Goal: Communication & Community: Ask a question

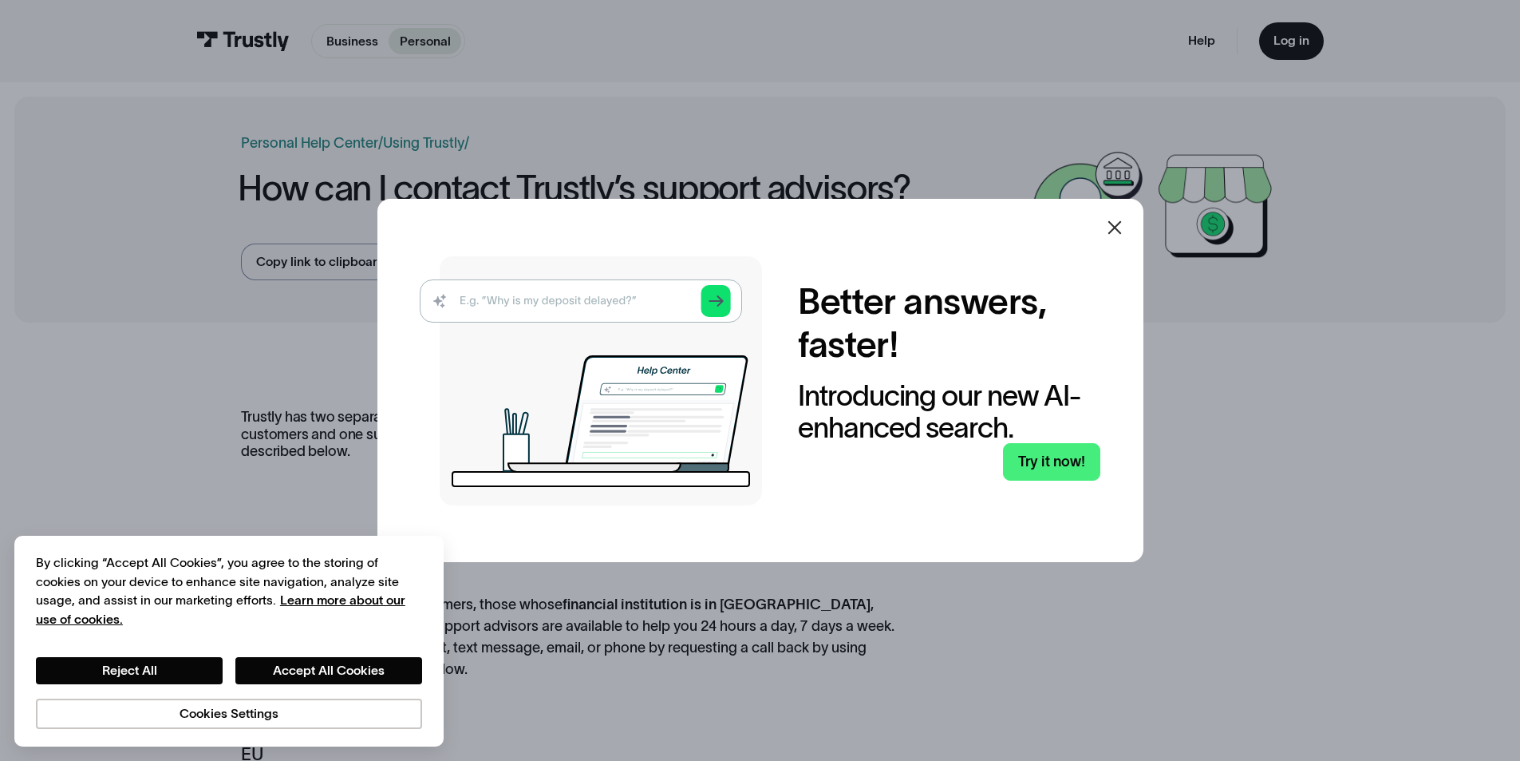
click at [1109, 225] on div at bounding box center [1115, 227] width 38 height 38
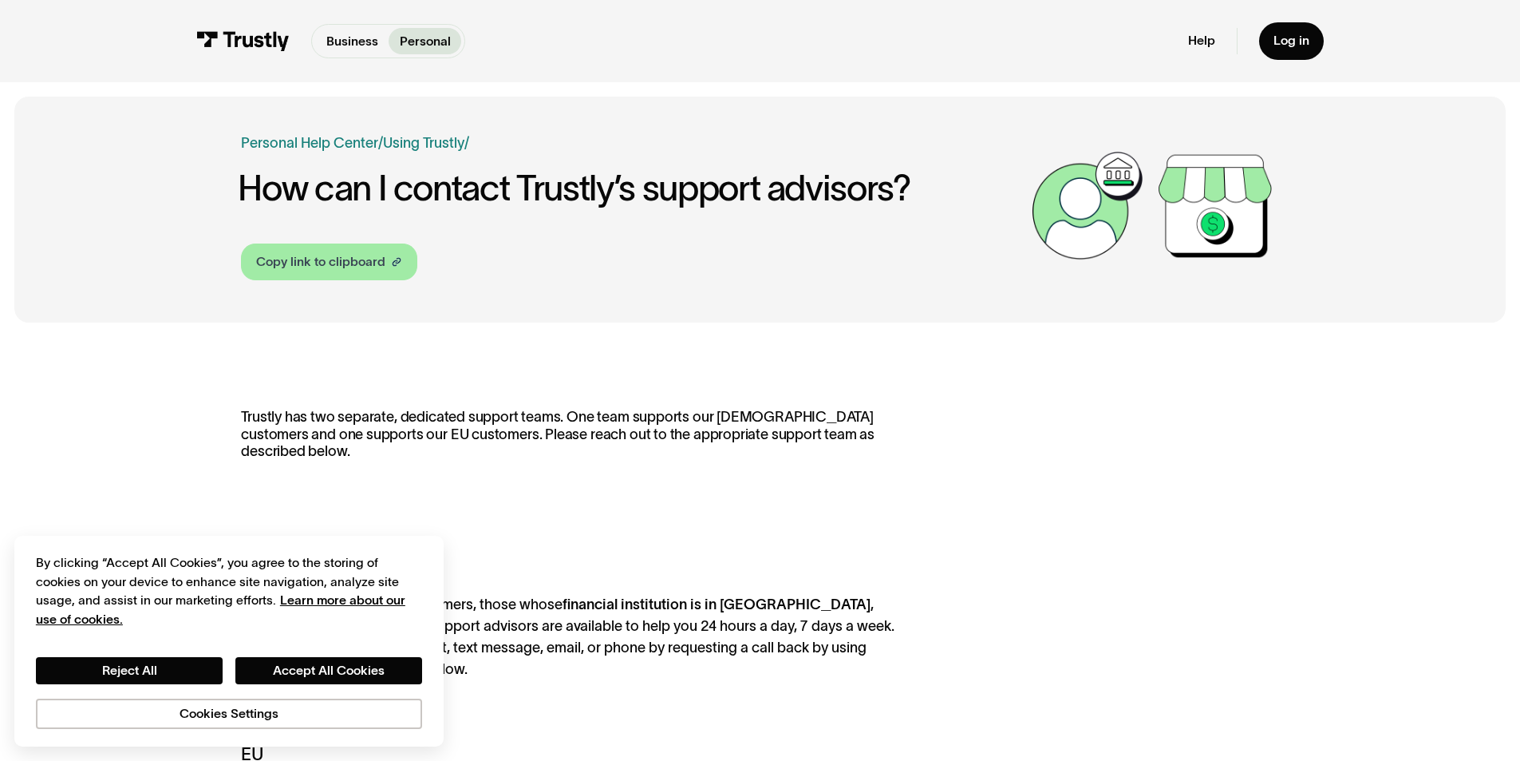
click at [397, 266] on icon at bounding box center [396, 261] width 11 height 11
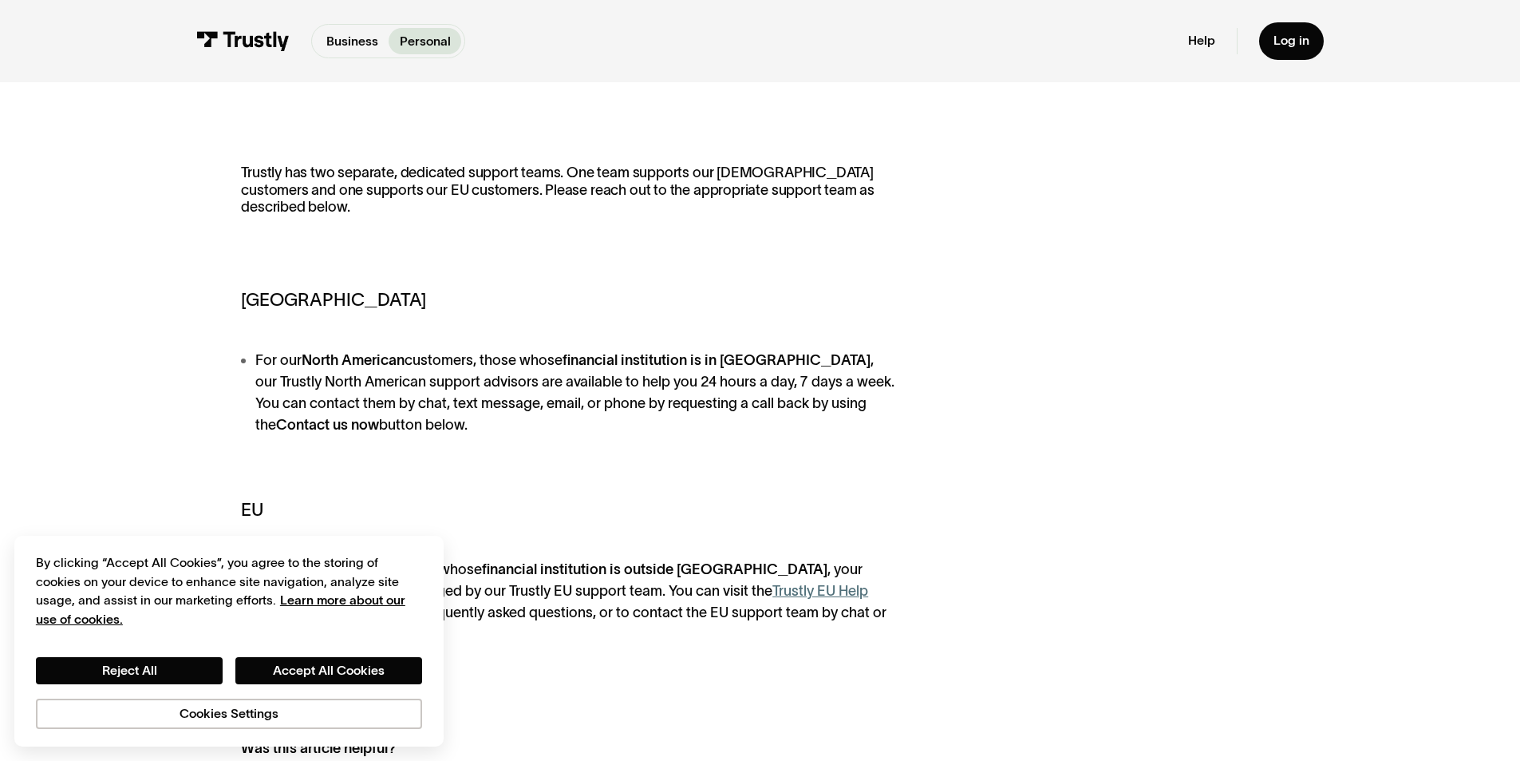
scroll to position [239, 0]
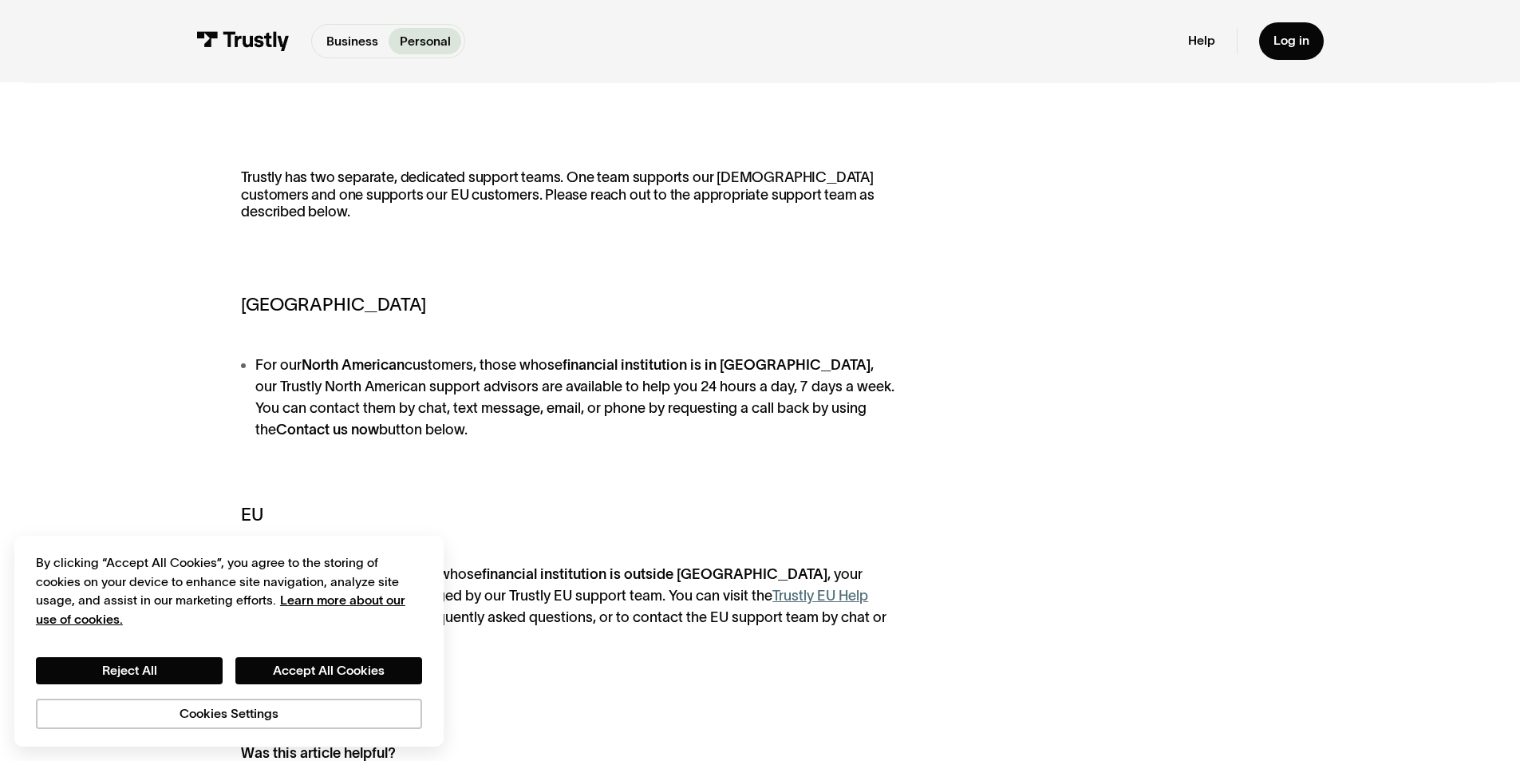
click at [833, 402] on li "For our North American customers, those whose financial institution is in North…" at bounding box center [575, 397] width 668 height 86
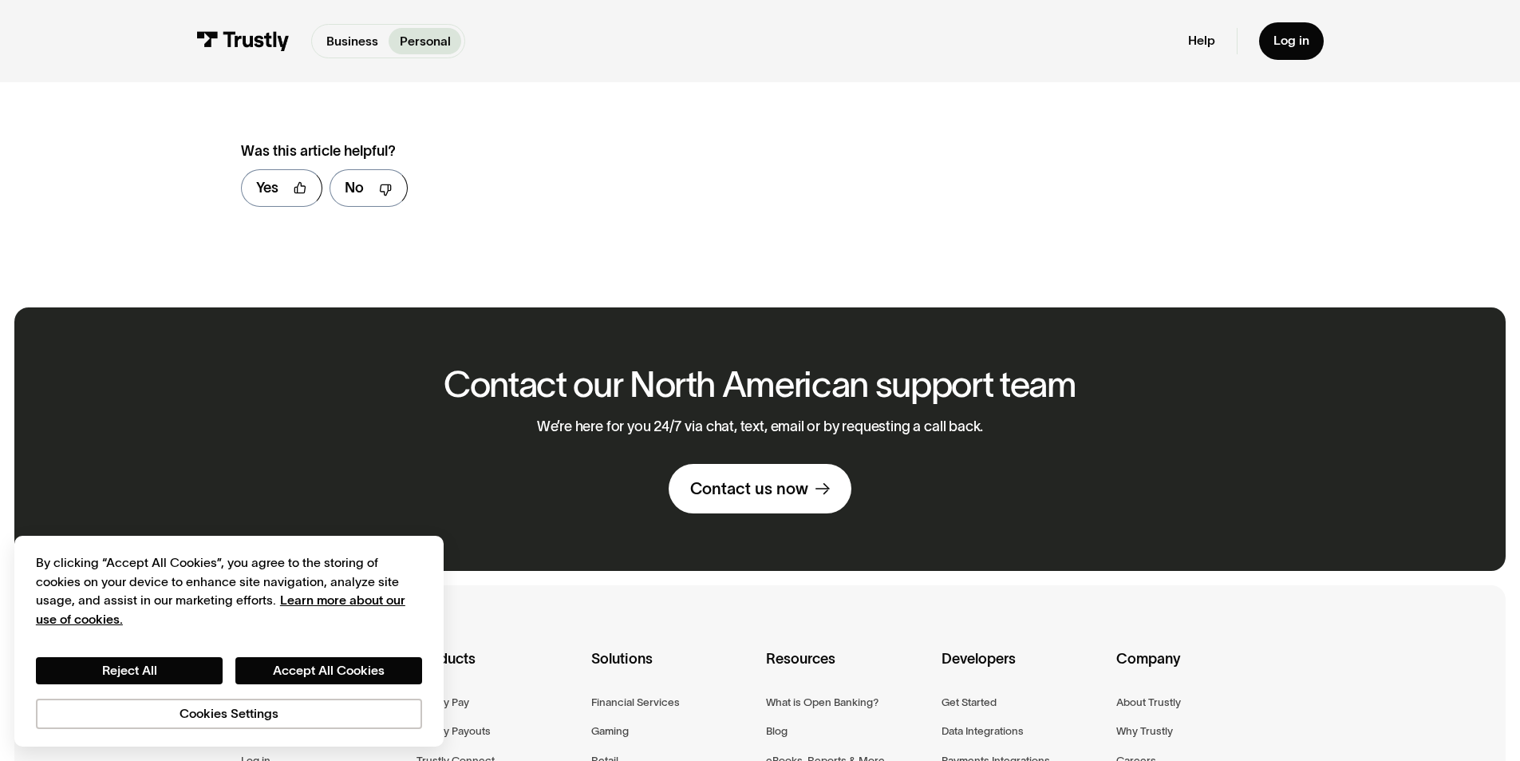
scroll to position [958, 0]
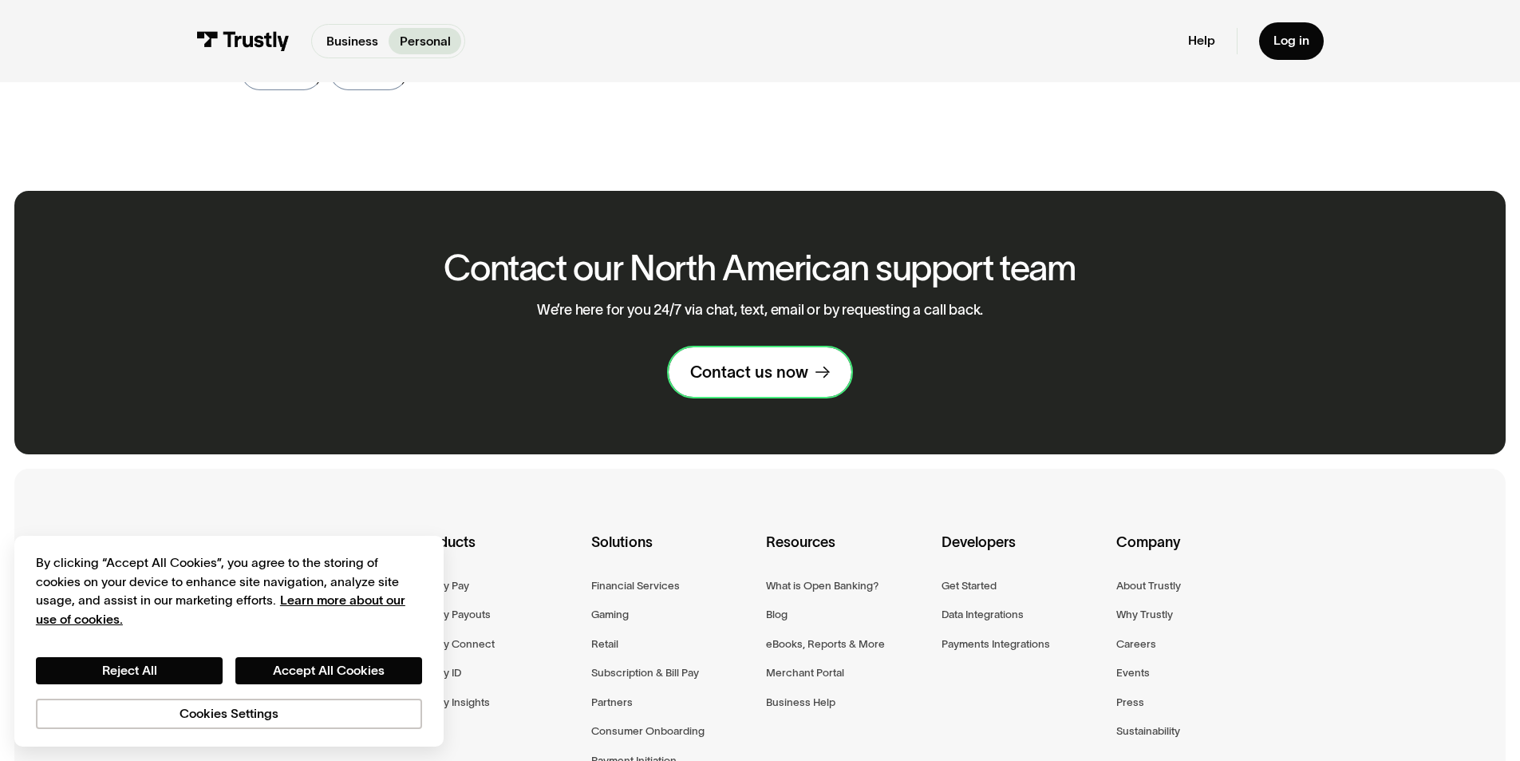
click at [789, 365] on div "Contact us now" at bounding box center [749, 372] width 118 height 21
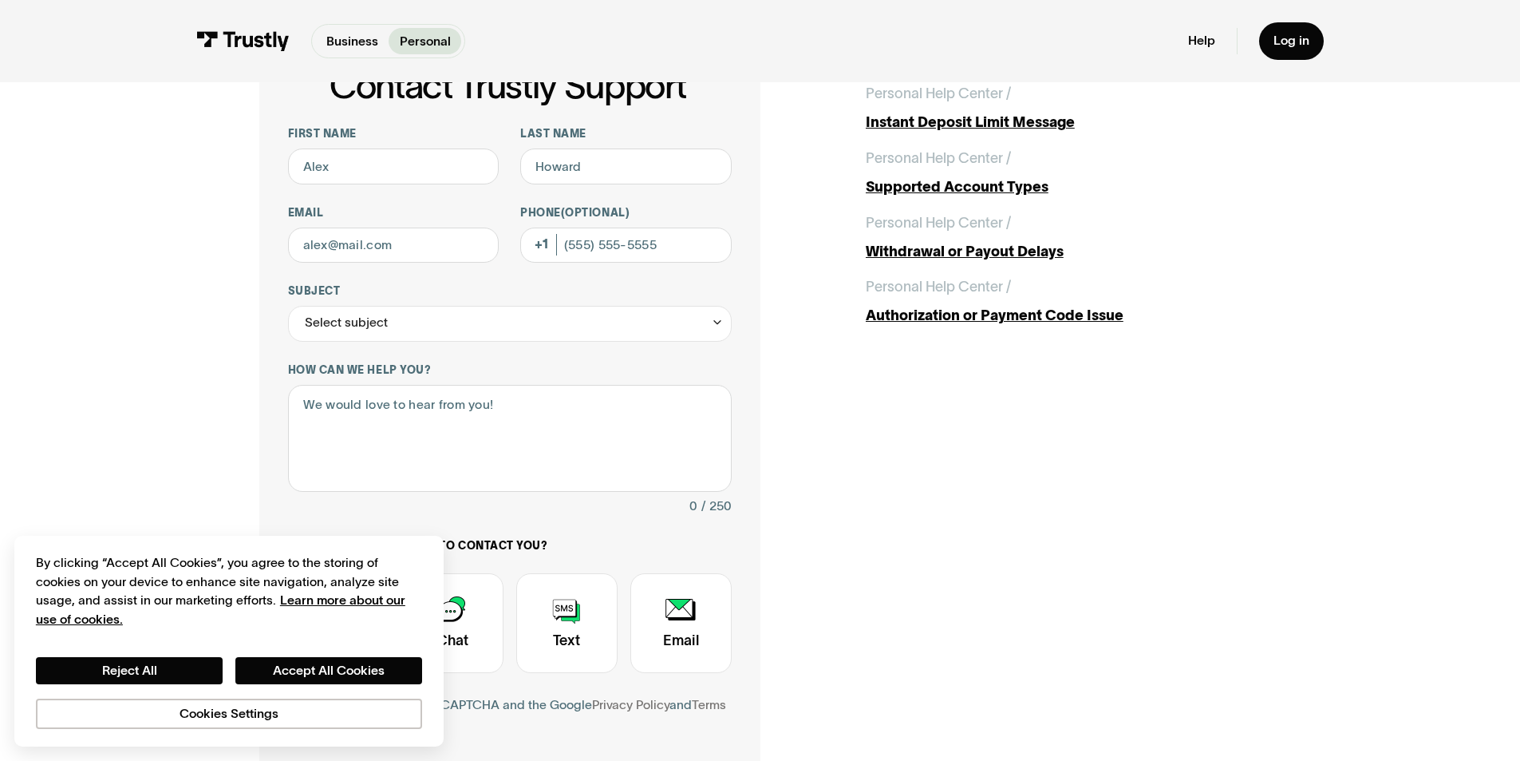
scroll to position [160, 0]
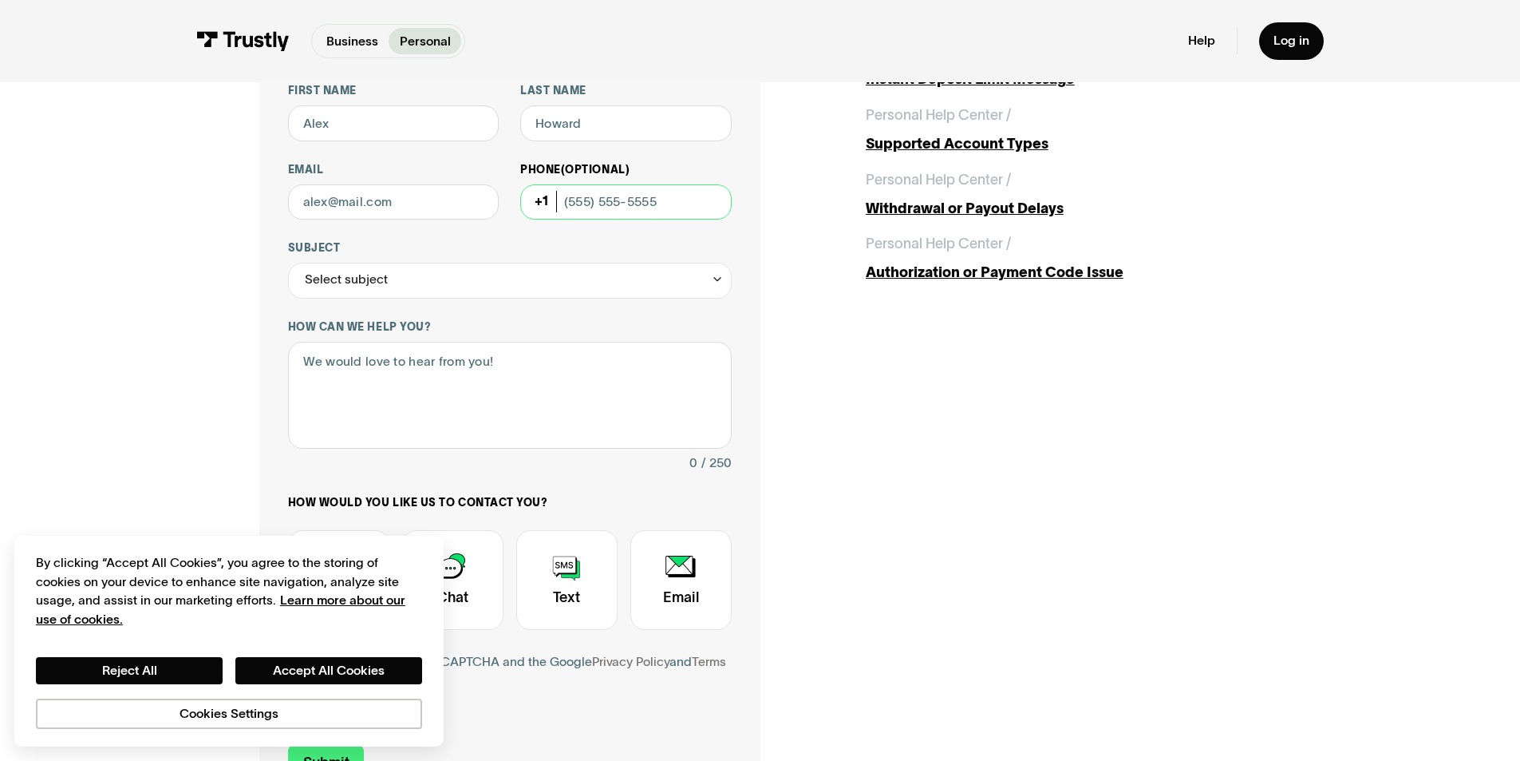
click at [566, 198] on input "Phone (Optional)" at bounding box center [625, 202] width 211 height 36
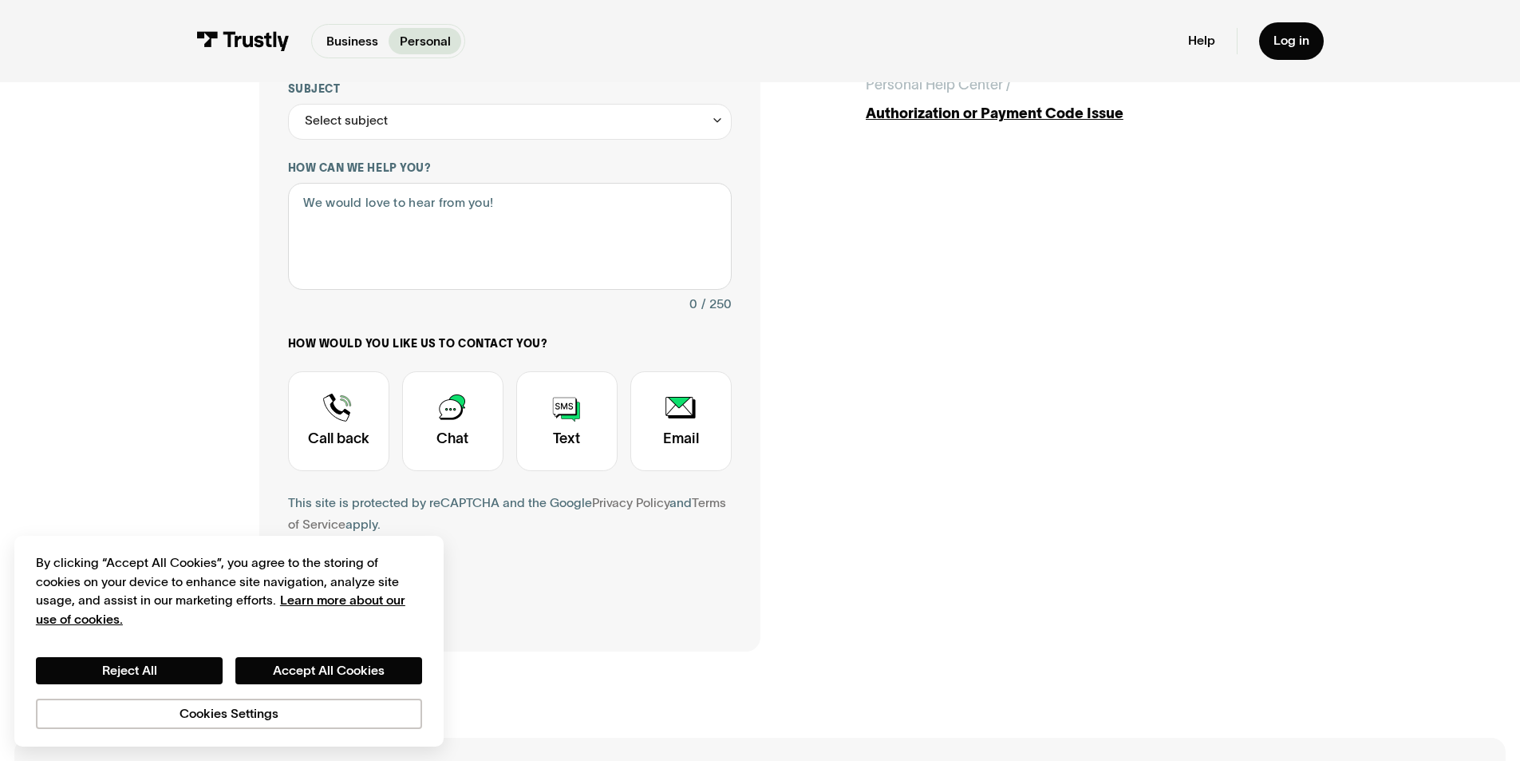
scroll to position [319, 0]
click at [335, 435] on div "Contact Trustly Support" at bounding box center [338, 420] width 101 height 100
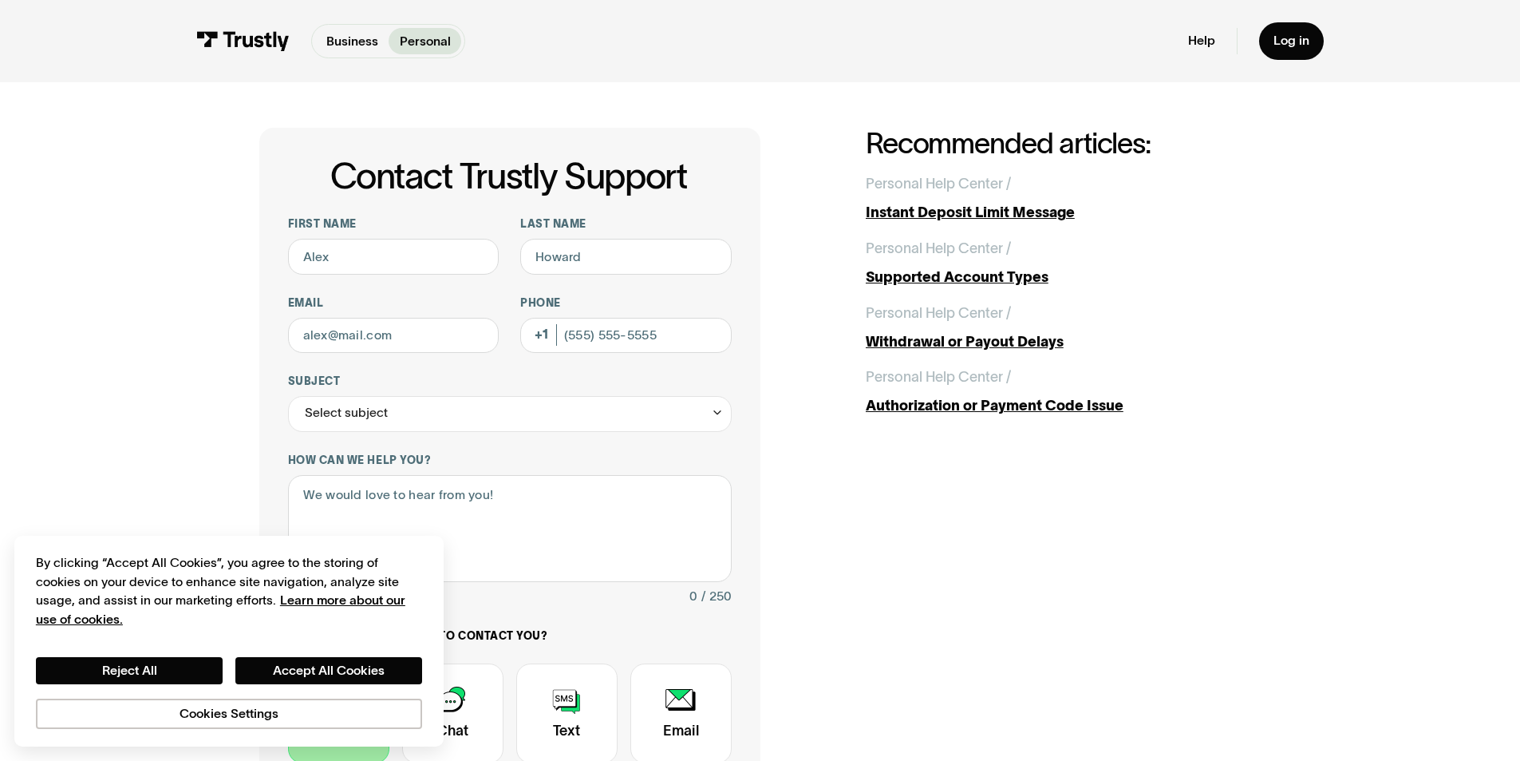
scroll to position [0, 0]
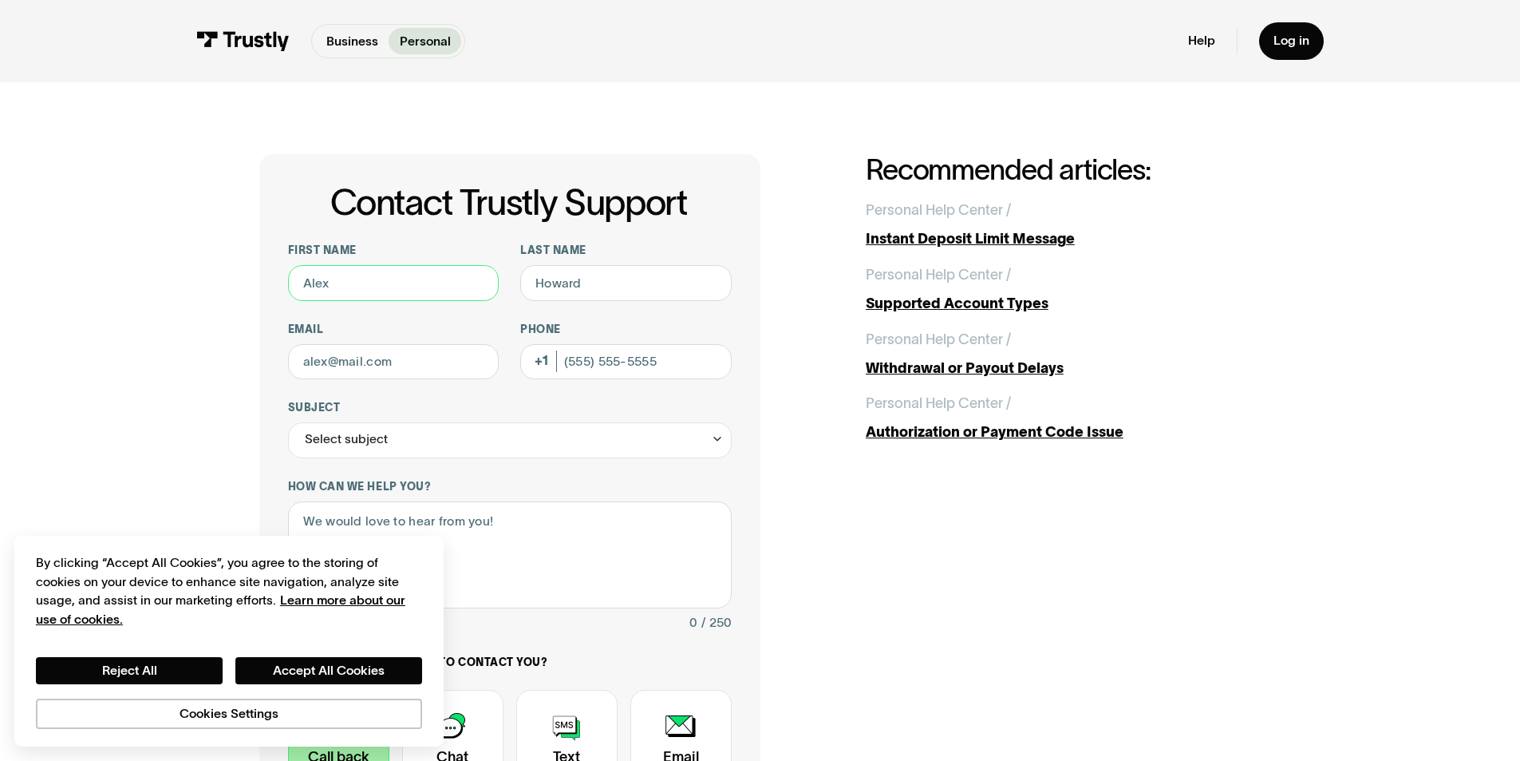
drag, startPoint x: 427, startPoint y: 279, endPoint x: 60, endPoint y: 278, distance: 367.1
click at [60, 278] on div "Contact Trustly Support First name Last name Email Phone (Optional) Subject Sel…" at bounding box center [760, 561] width 1448 height 959
type input "Steven"
drag, startPoint x: 636, startPoint y: 284, endPoint x: 606, endPoint y: 281, distance: 30.5
click at [628, 284] on input "Last name" at bounding box center [625, 283] width 211 height 36
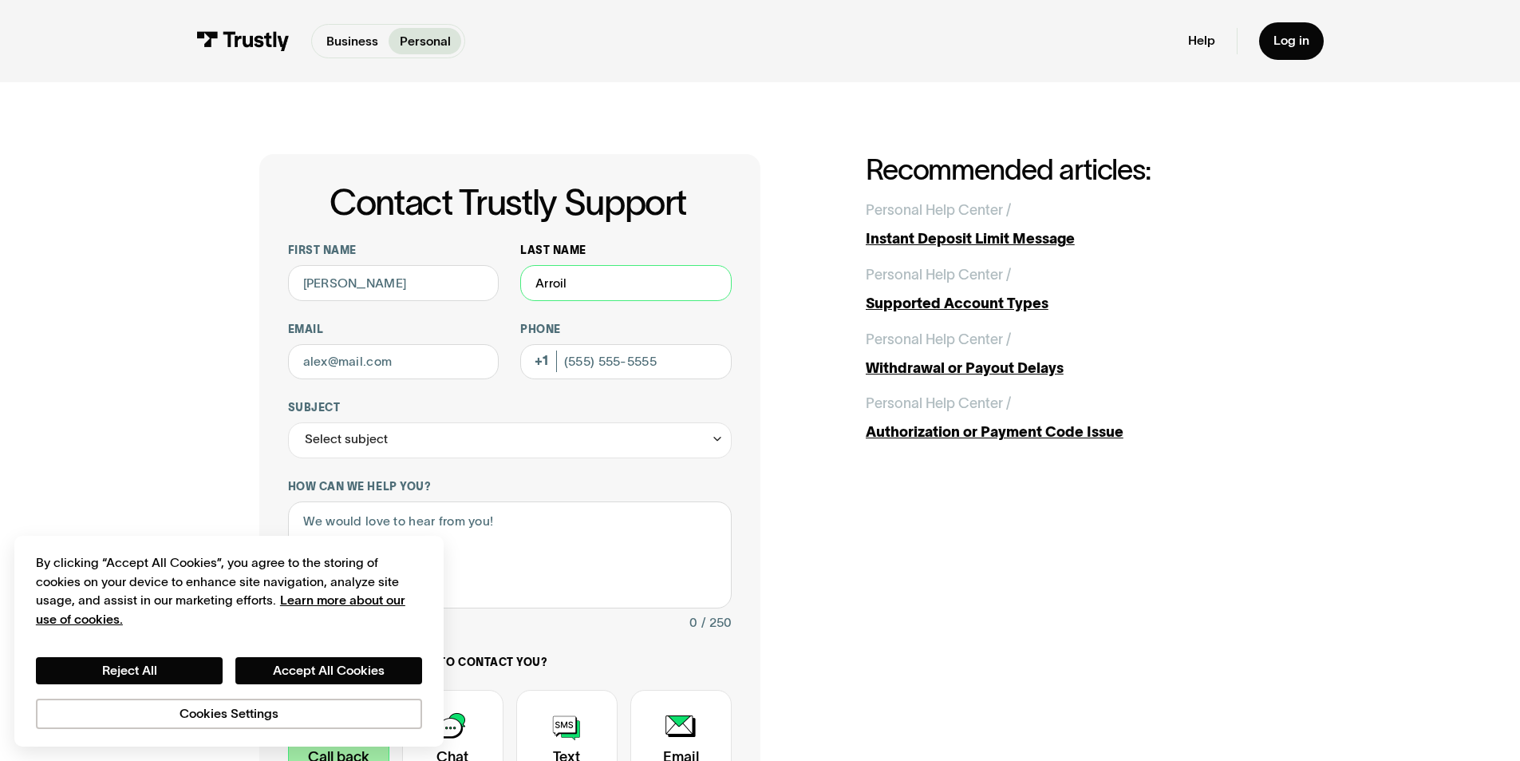
type input "Arroil"
click at [605, 281] on input "Arroil" at bounding box center [625, 283] width 211 height 36
type input "Arrol"
click at [592, 371] on input "Phone (Optional)" at bounding box center [625, 362] width 211 height 36
type input "0"
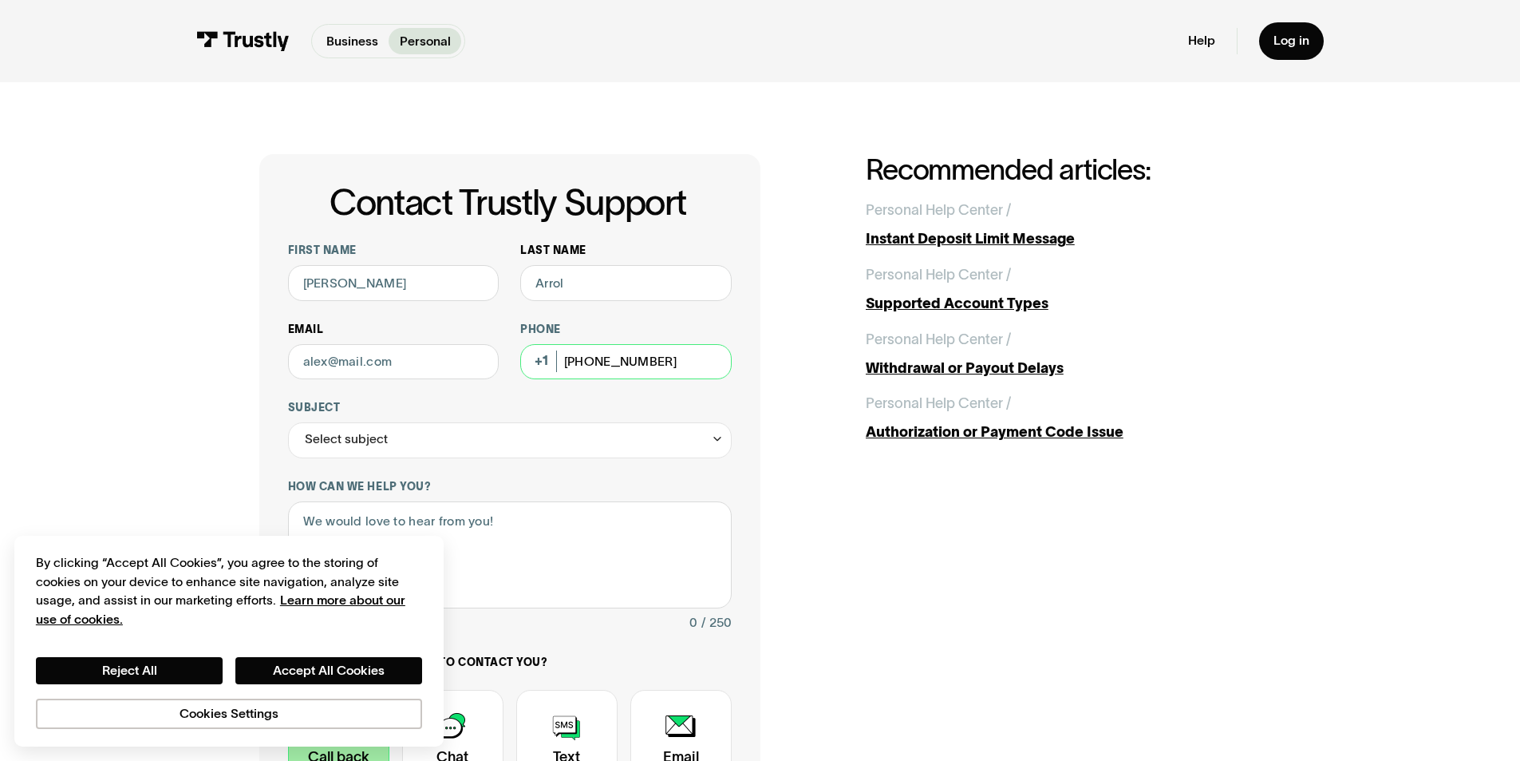
type input "(916) 337-1650"
click at [422, 351] on input "Email" at bounding box center [393, 362] width 211 height 36
type input "Stevenarrol@yahoo.com"
click at [388, 445] on div "Select subject" at bounding box center [510, 440] width 444 height 36
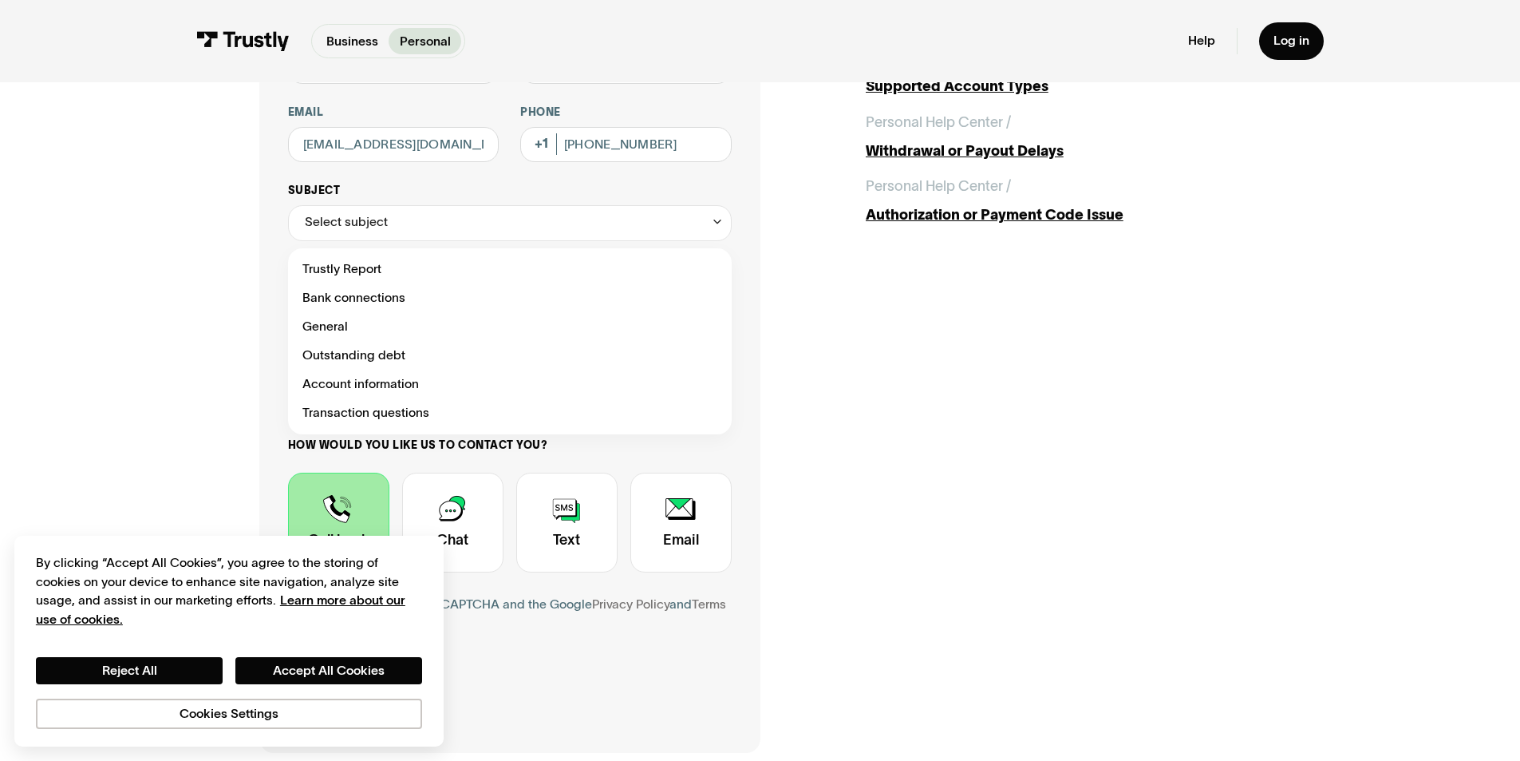
scroll to position [319, 0]
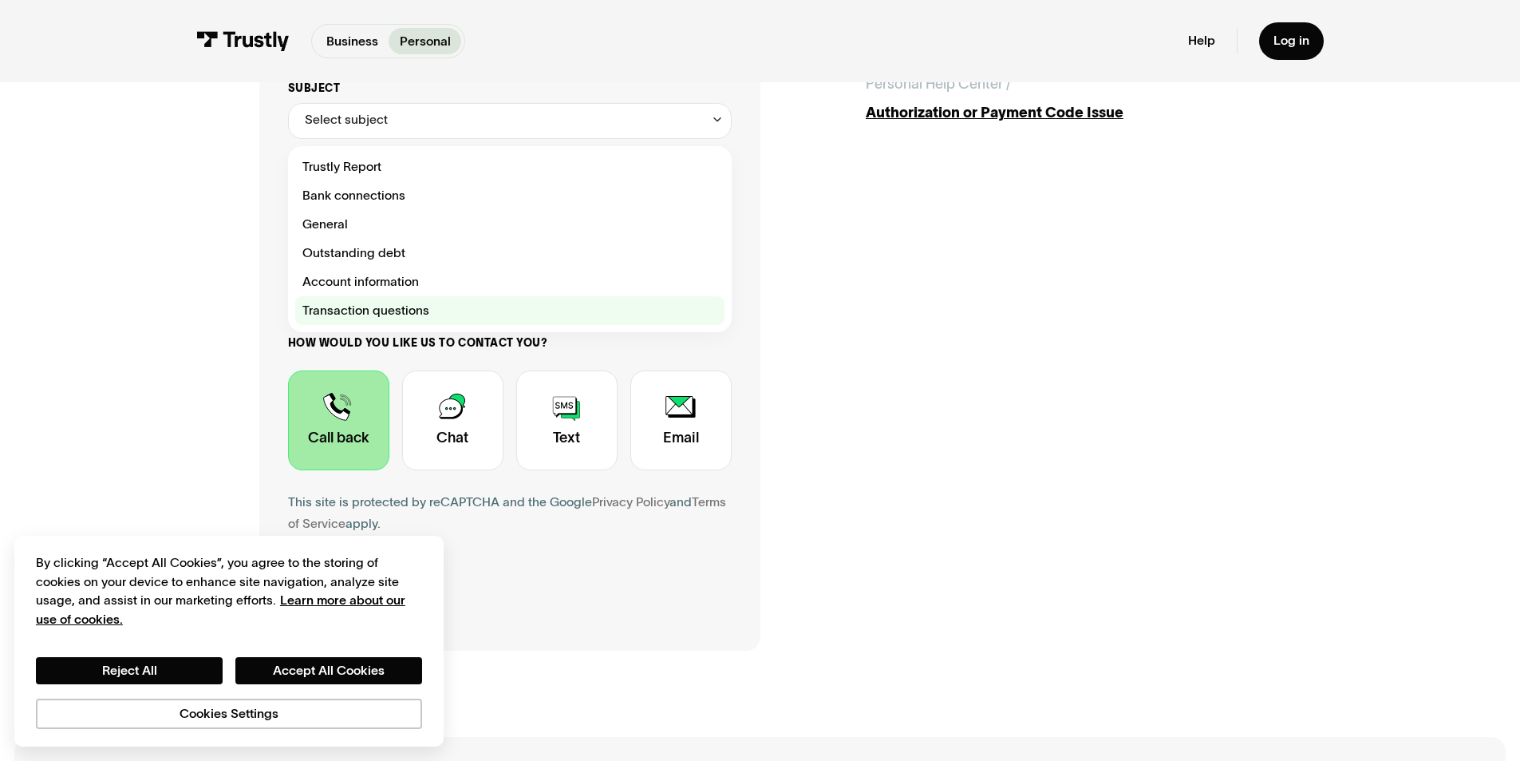
click at [403, 298] on label "Transaction questions" at bounding box center [509, 310] width 429 height 29
type input "**********"
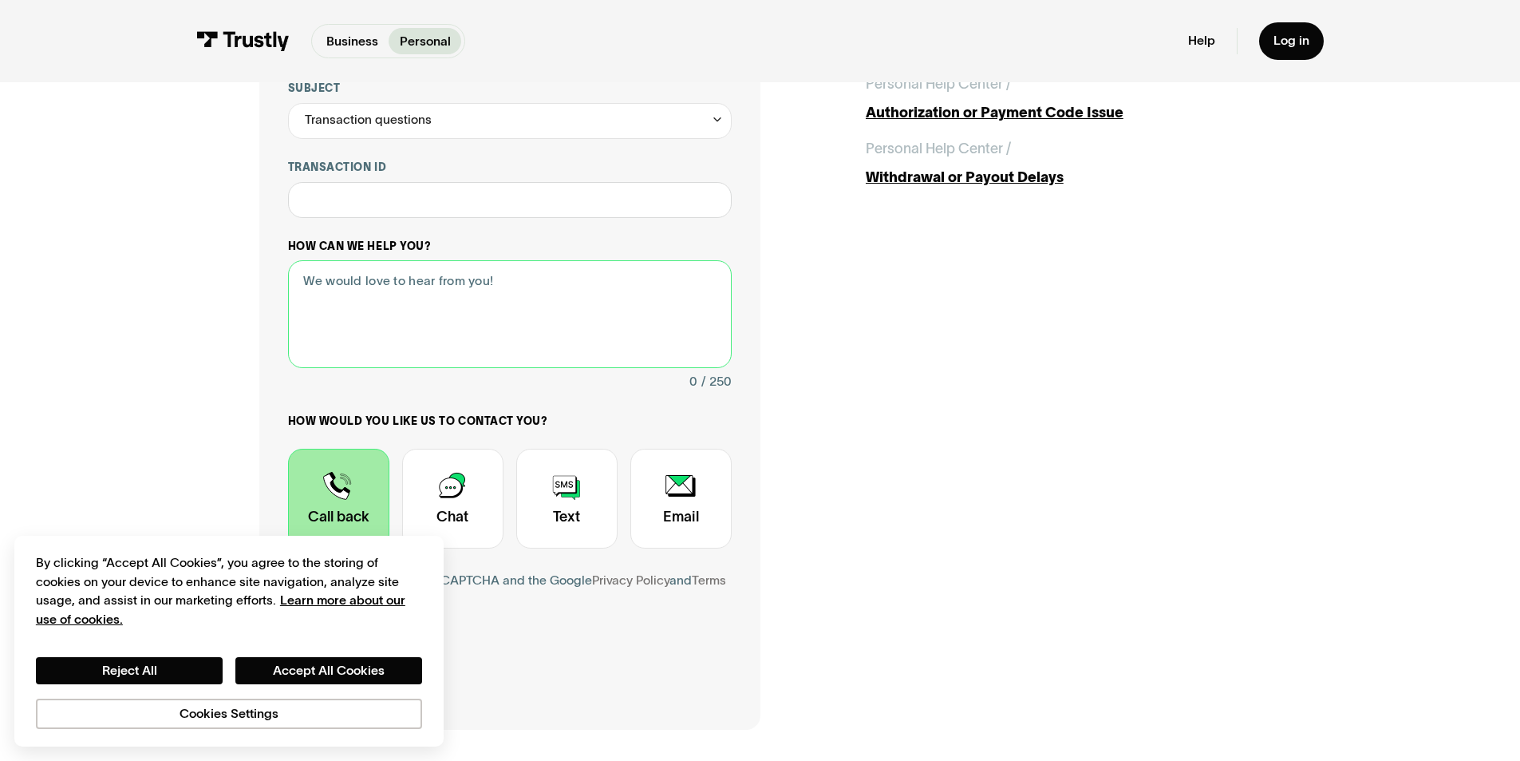
click at [394, 304] on textarea "How can we help you?" at bounding box center [510, 314] width 444 height 108
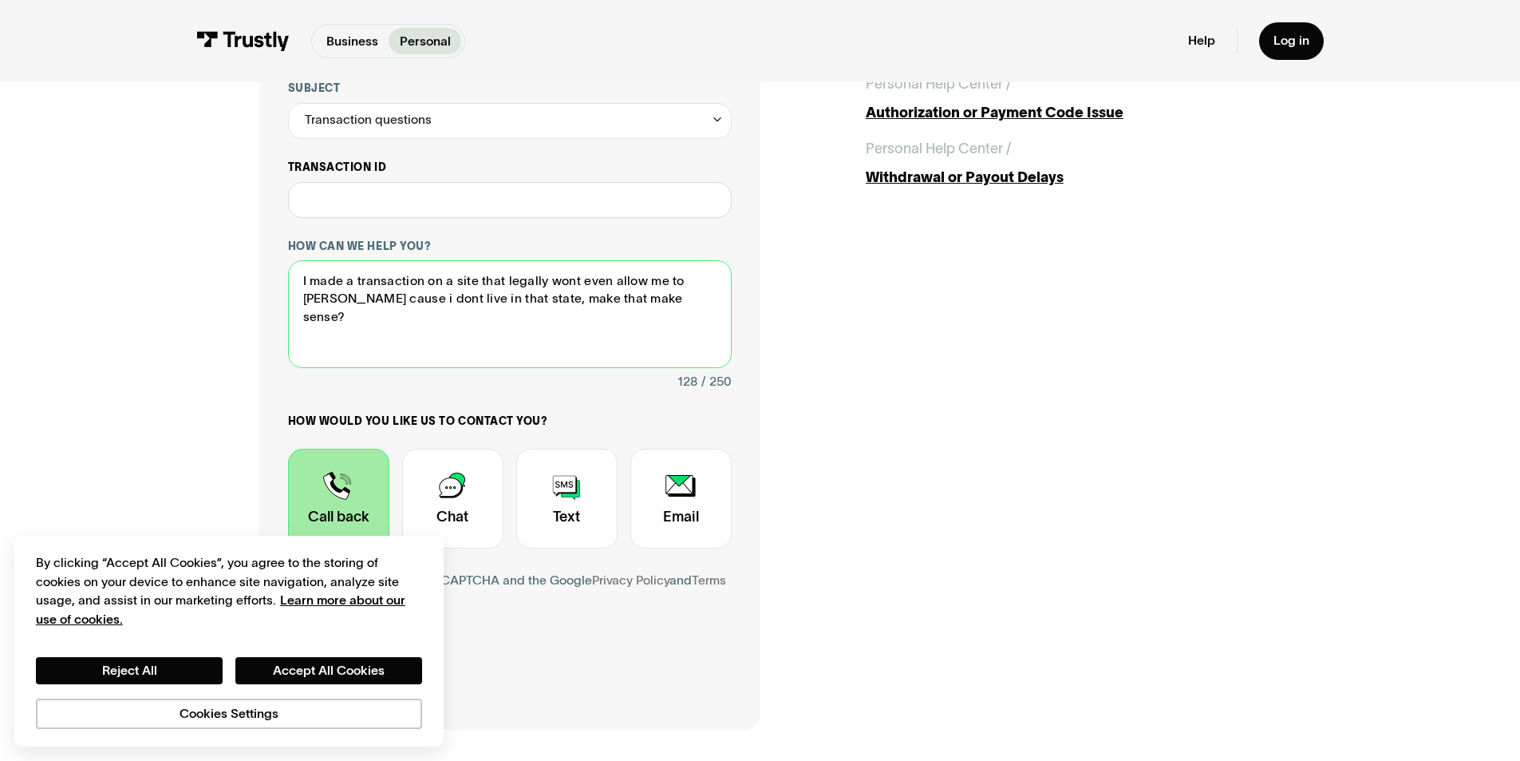
type textarea "I made a transaction on a site that legally wont even allow me to gamble cause …"
click at [555, 209] on input "Transaction ID" at bounding box center [510, 200] width 444 height 36
click at [567, 170] on label "Transaction ID" at bounding box center [510, 167] width 444 height 14
click at [567, 182] on input "Transaction ID" at bounding box center [510, 200] width 444 height 36
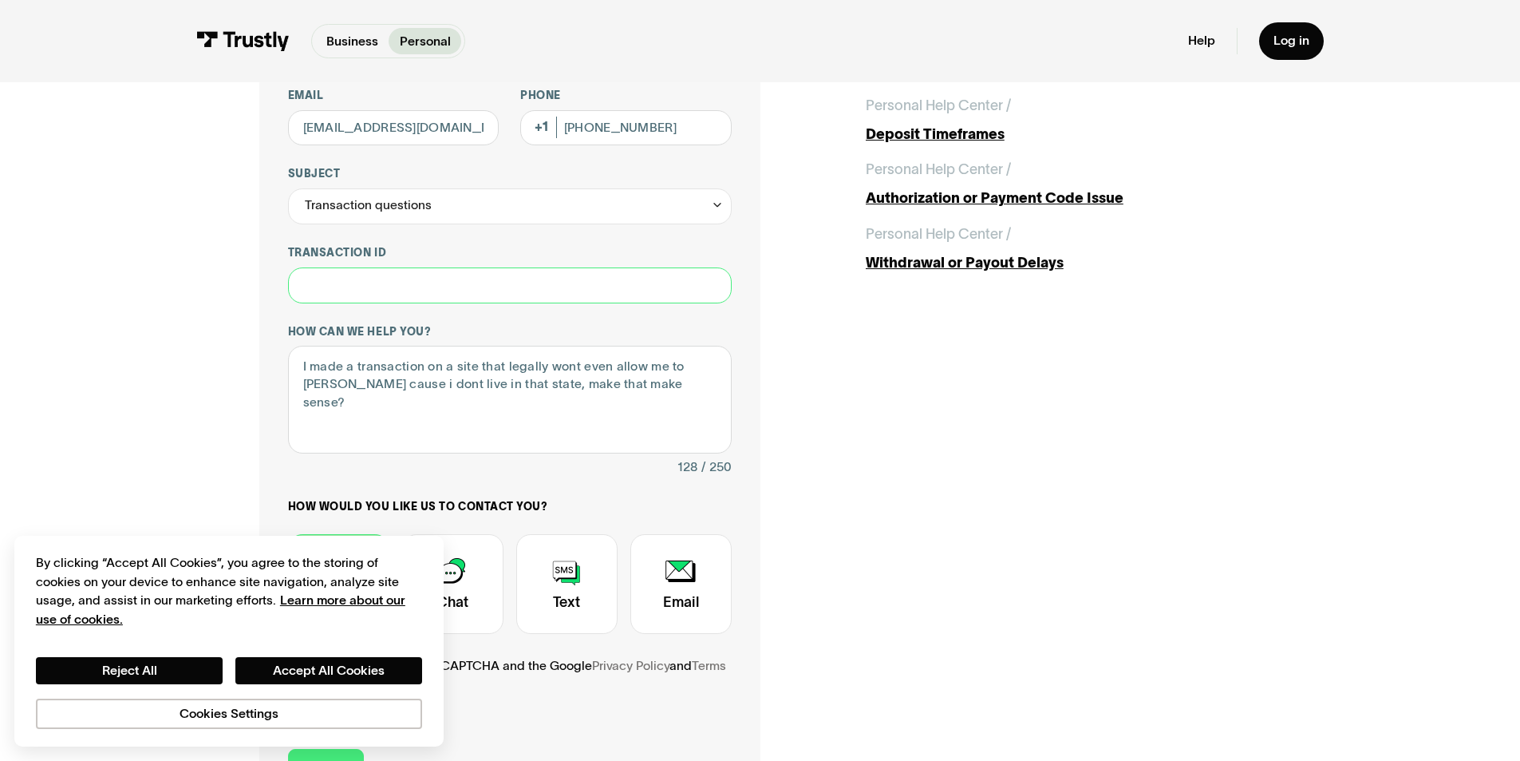
scroll to position [479, 0]
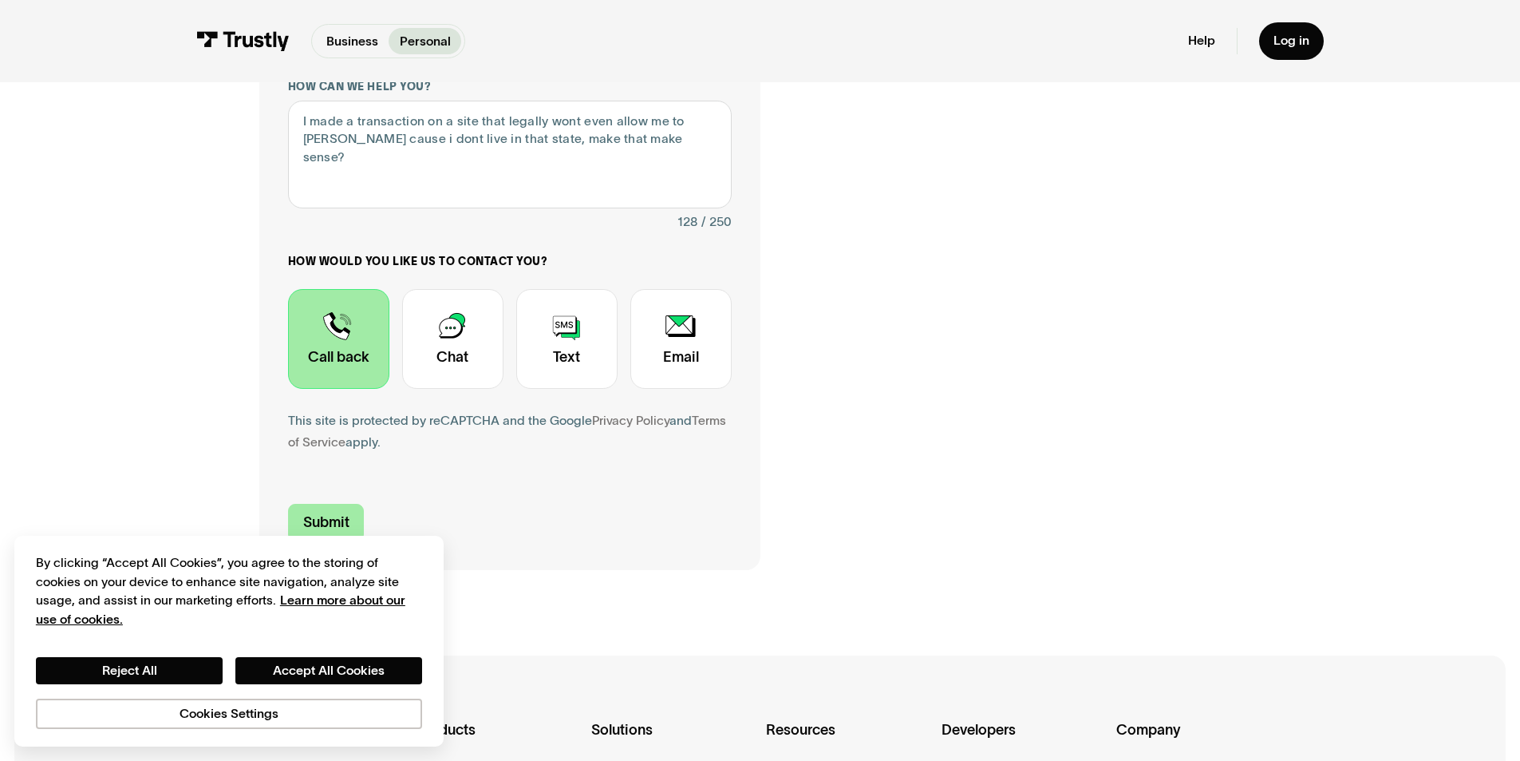
click at [309, 526] on input "Submit" at bounding box center [326, 523] width 77 height 38
type input "+19163371650"
